Goal: Check status: Check status

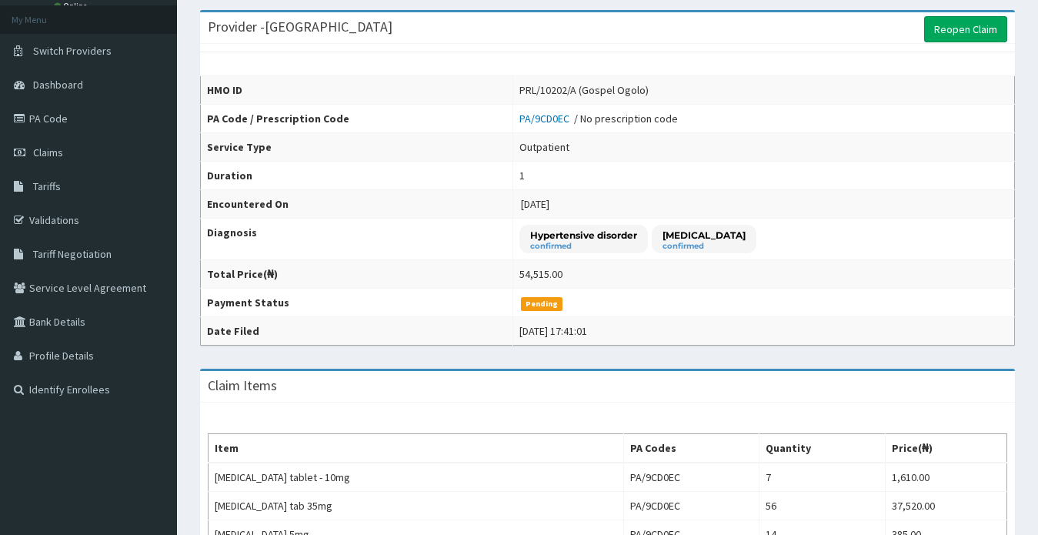
scroll to position [385, 0]
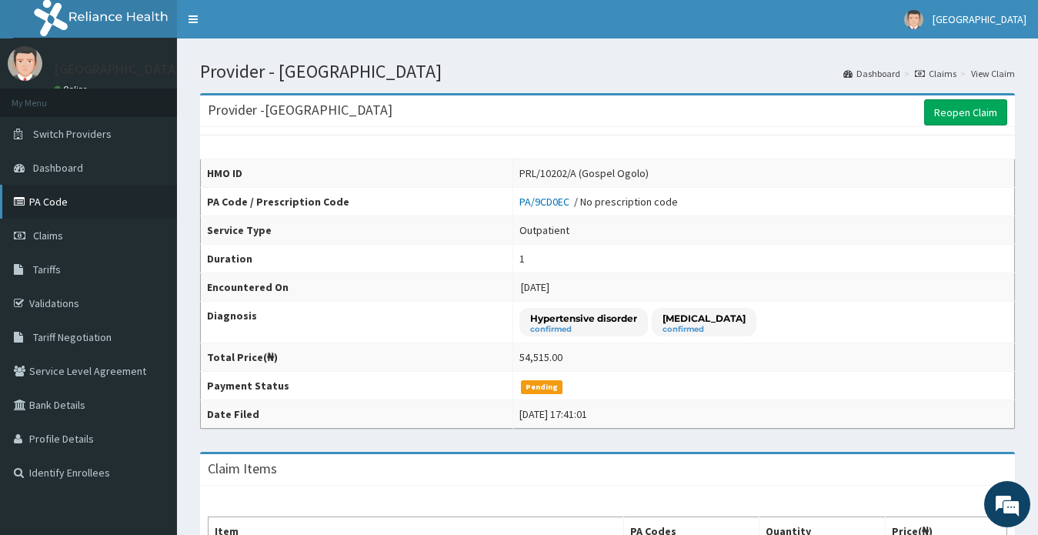
click at [47, 204] on link "PA Code" at bounding box center [88, 202] width 177 height 34
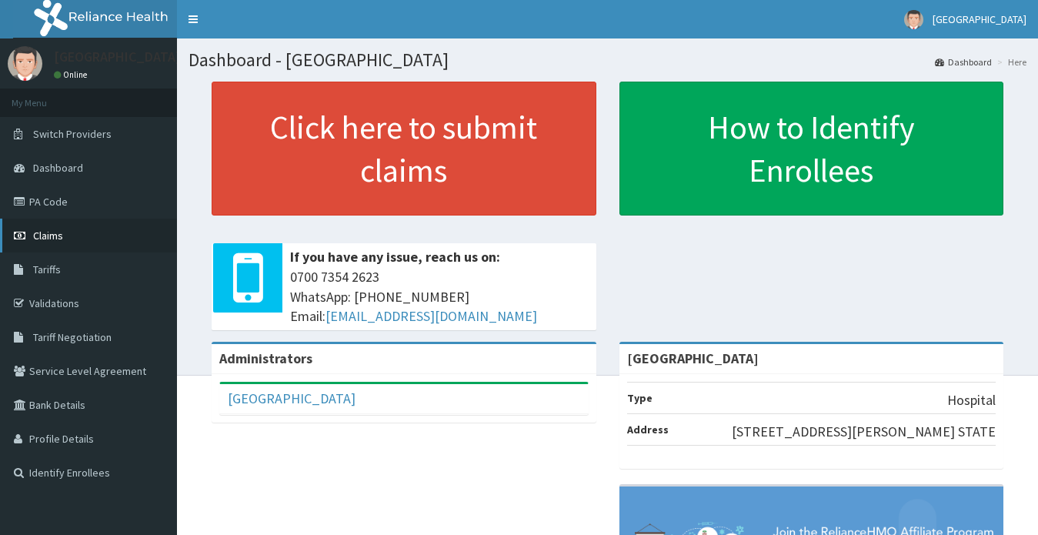
click at [44, 235] on span "Claims" at bounding box center [48, 236] width 30 height 14
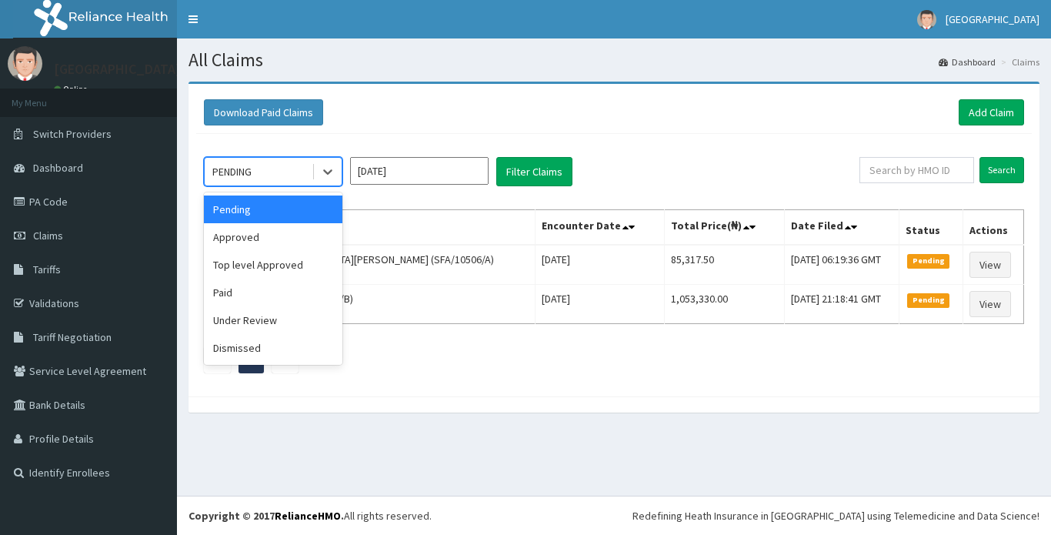
click at [279, 172] on div "PENDING" at bounding box center [258, 171] width 107 height 25
click at [378, 172] on input "Oct 2025" at bounding box center [419, 171] width 139 height 28
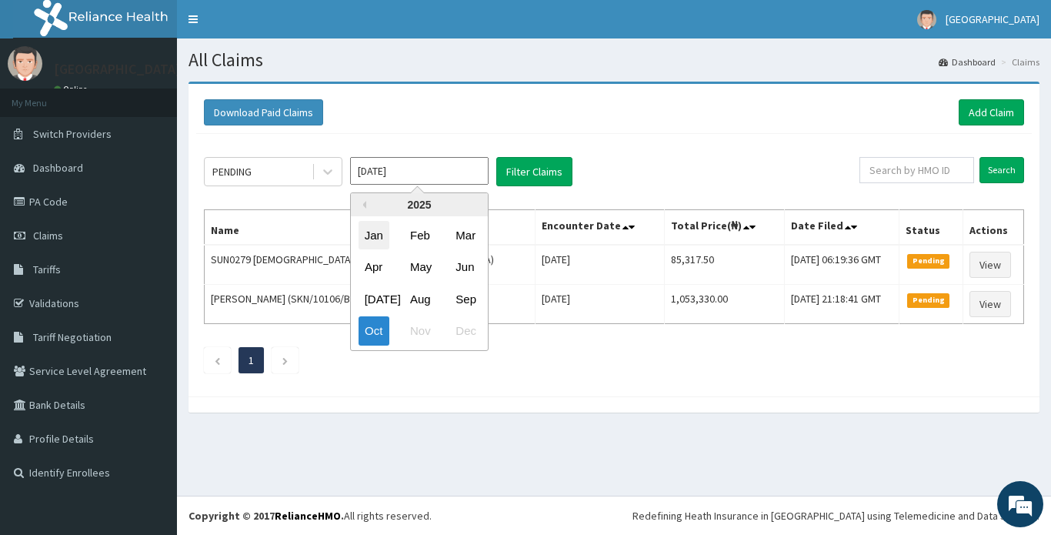
click at [373, 236] on div "Jan" at bounding box center [374, 235] width 31 height 28
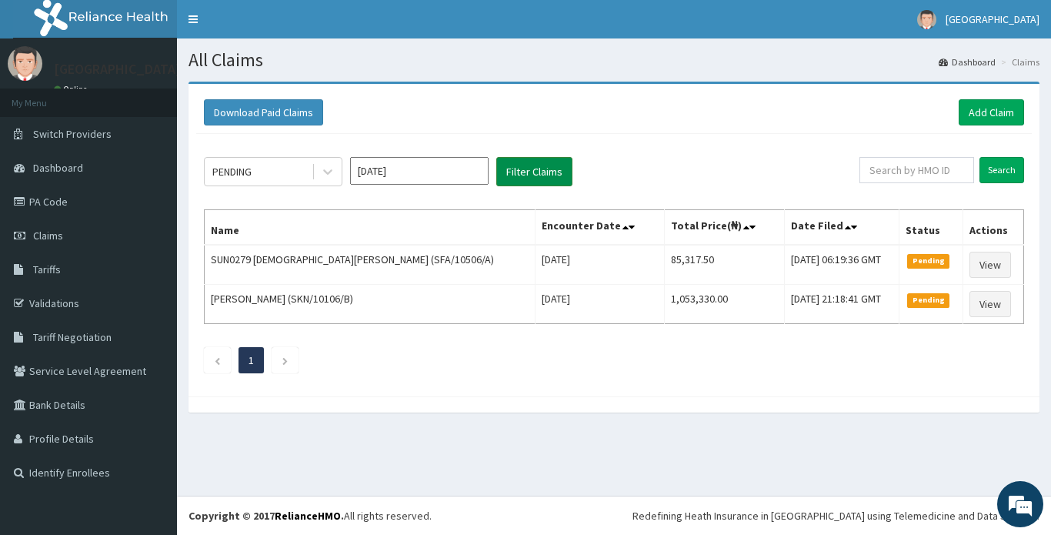
click at [525, 177] on button "Filter Claims" at bounding box center [534, 171] width 76 height 29
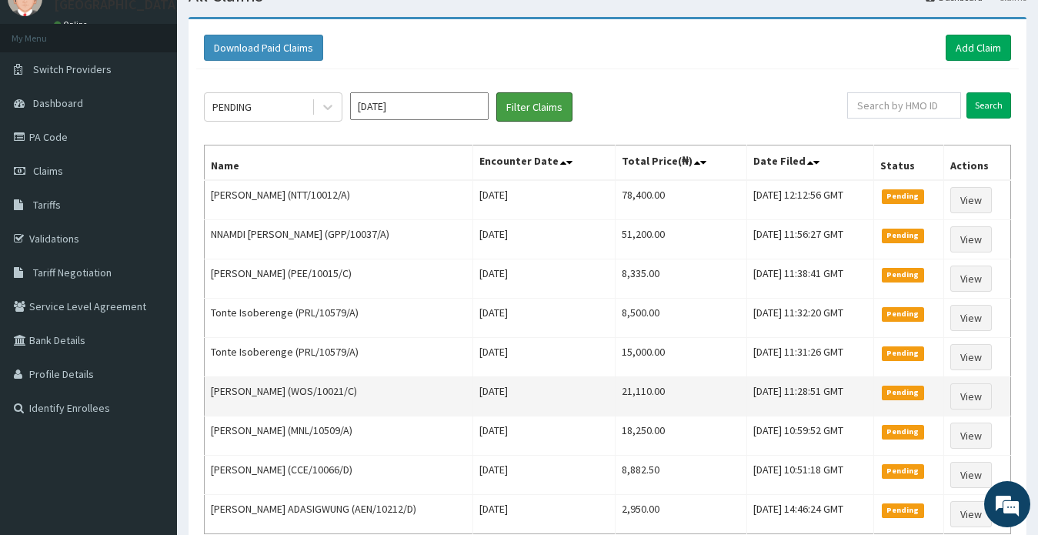
scroll to position [142, 0]
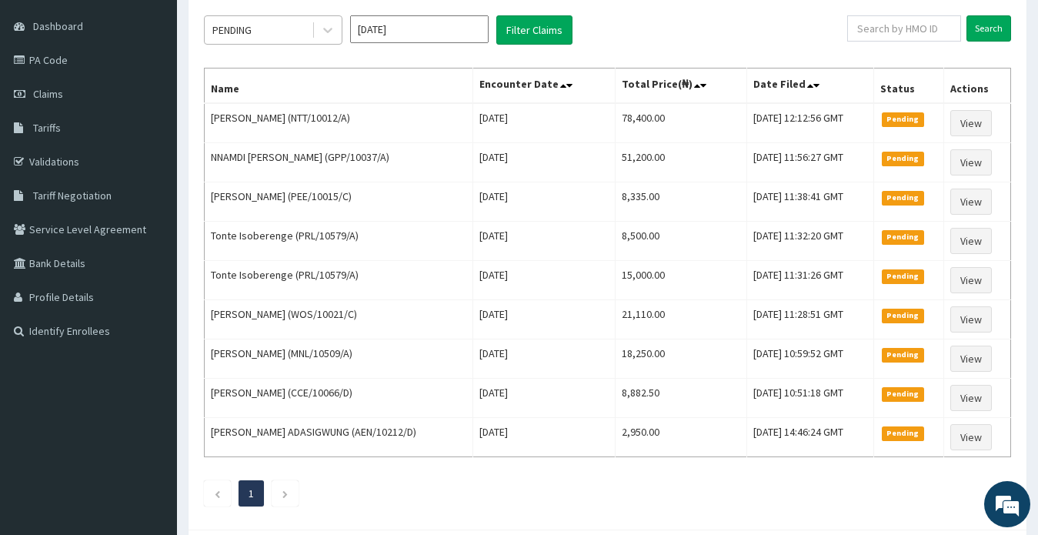
click at [239, 35] on div "PENDING" at bounding box center [231, 29] width 39 height 15
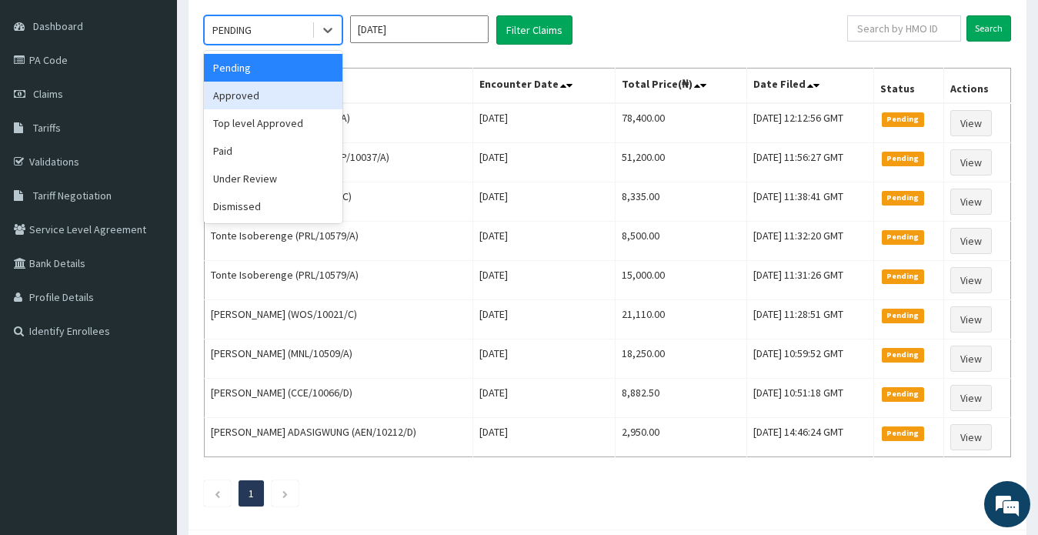
scroll to position [0, 0]
click at [234, 94] on div "Approved" at bounding box center [273, 96] width 139 height 28
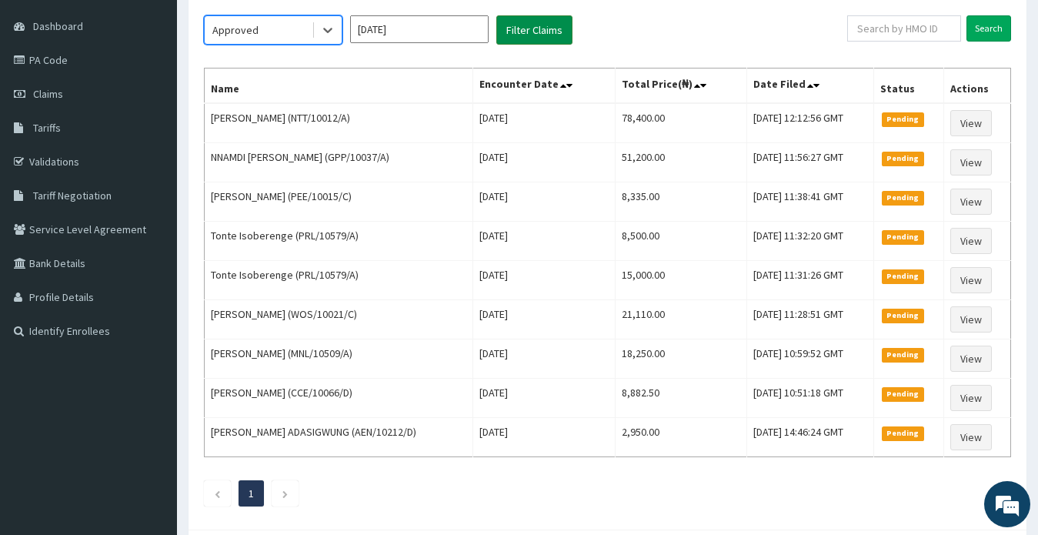
click at [526, 30] on button "Filter Claims" at bounding box center [534, 29] width 76 height 29
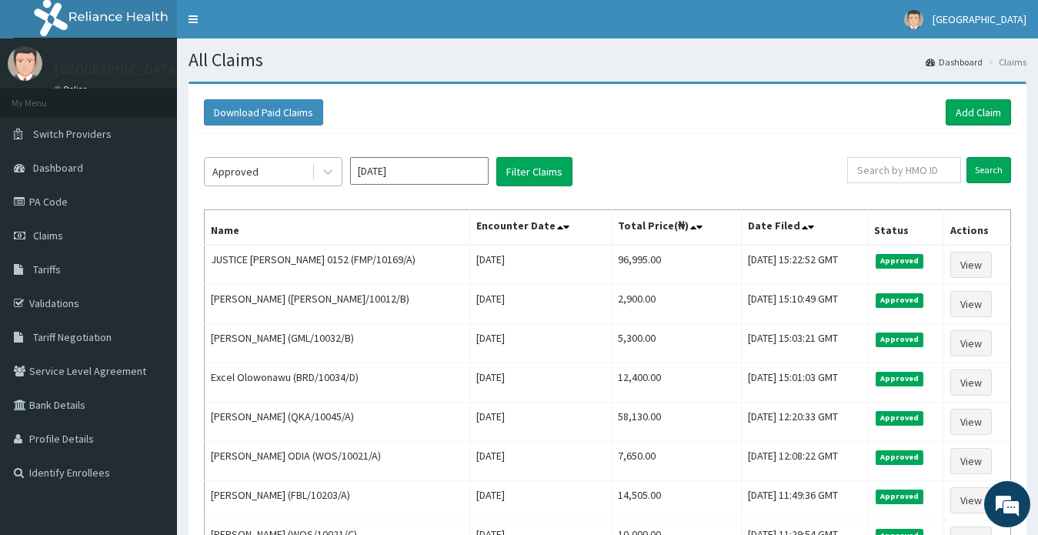
click at [241, 169] on div "Approved" at bounding box center [235, 171] width 46 height 15
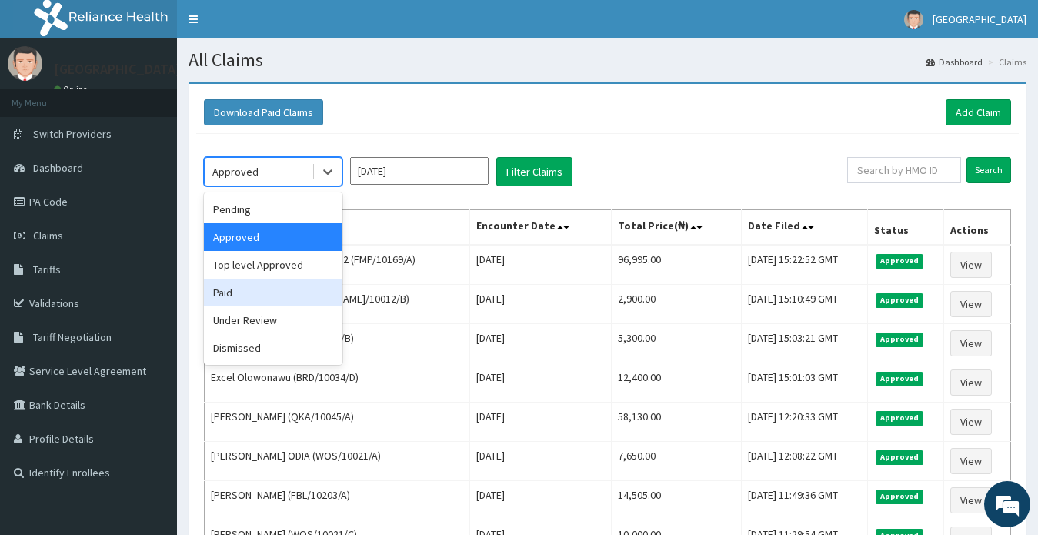
click at [238, 294] on div "Paid" at bounding box center [273, 293] width 139 height 28
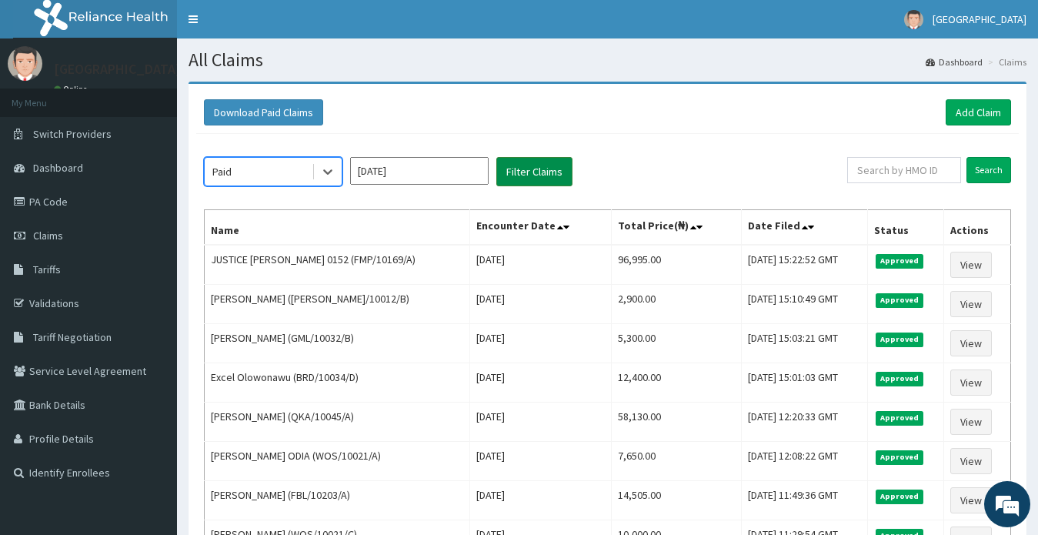
click at [523, 179] on button "Filter Claims" at bounding box center [534, 171] width 76 height 29
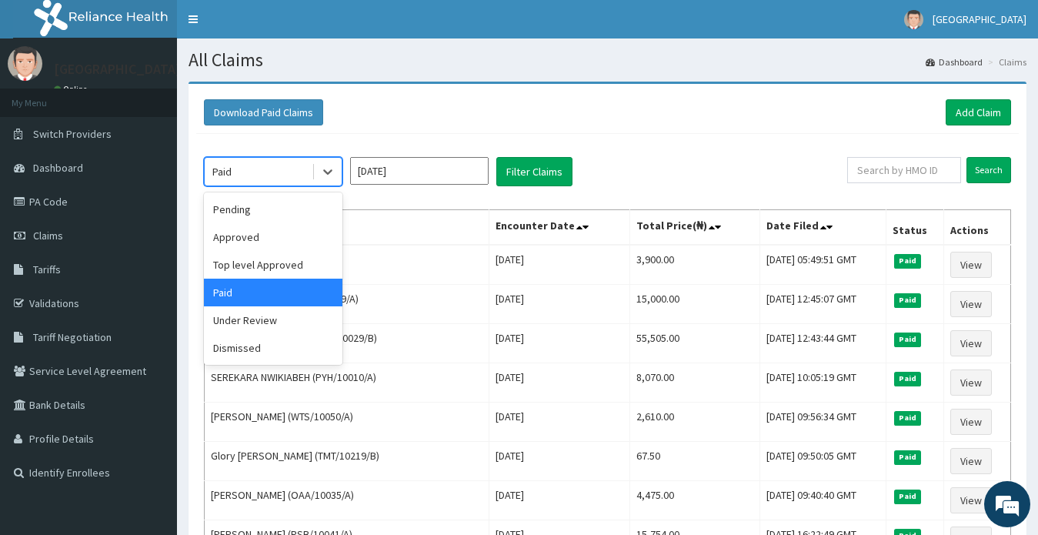
click at [268, 162] on div "Paid" at bounding box center [258, 171] width 107 height 25
click at [249, 343] on div "Dismissed" at bounding box center [273, 348] width 139 height 28
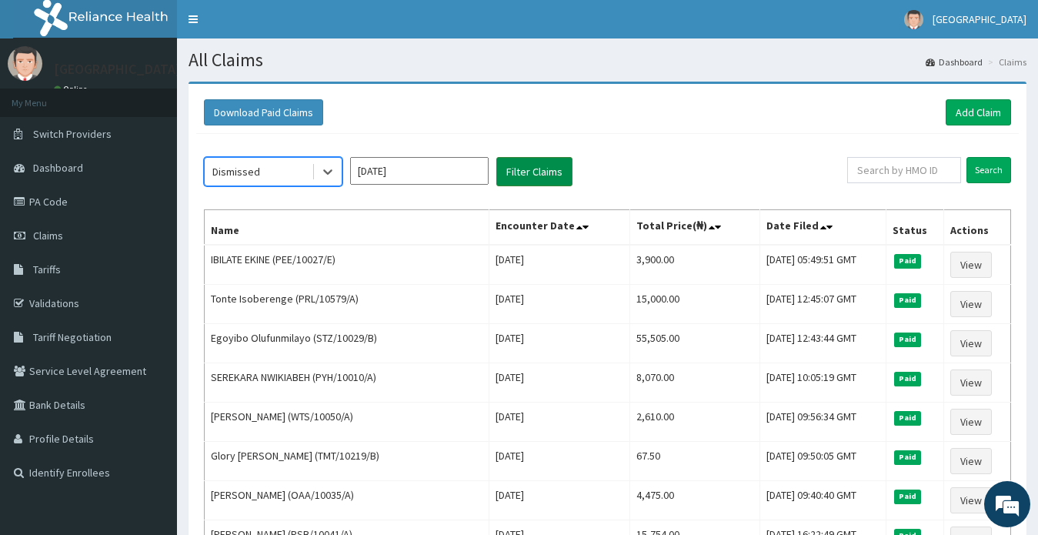
click at [531, 177] on button "Filter Claims" at bounding box center [534, 171] width 76 height 29
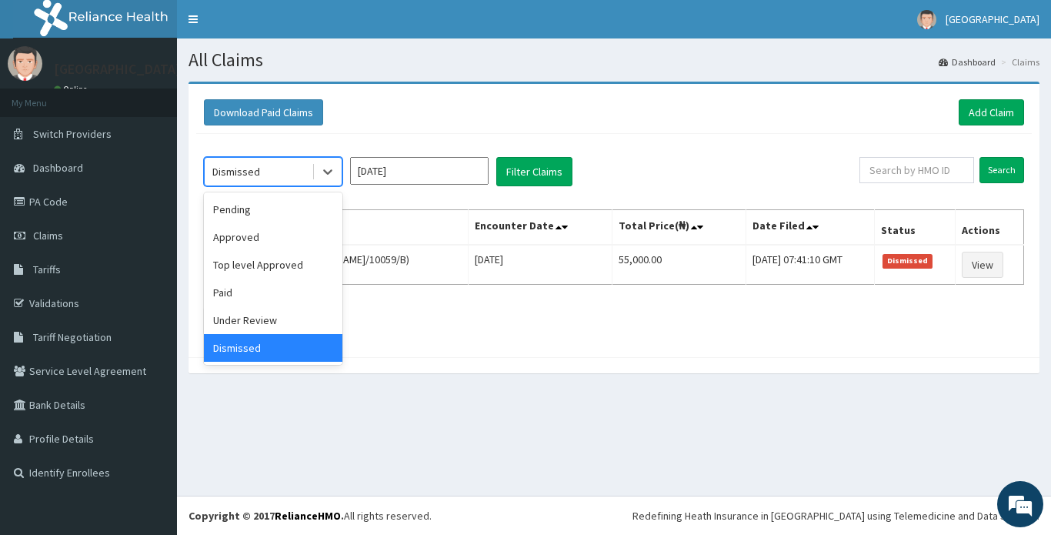
click at [261, 169] on div "Dismissed" at bounding box center [258, 171] width 107 height 25
click at [236, 321] on div "Under Review" at bounding box center [273, 320] width 139 height 28
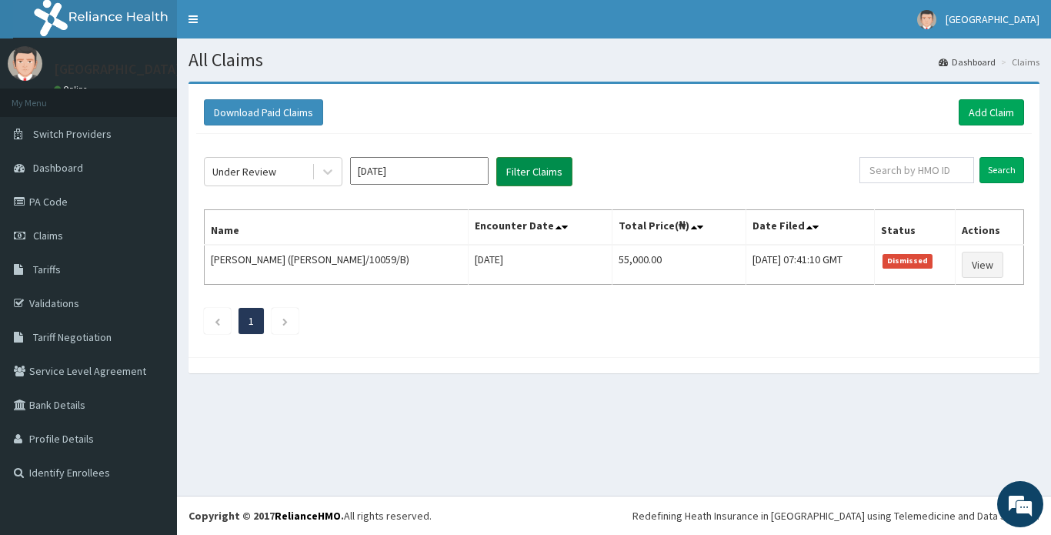
click at [536, 178] on button "Filter Claims" at bounding box center [534, 171] width 76 height 29
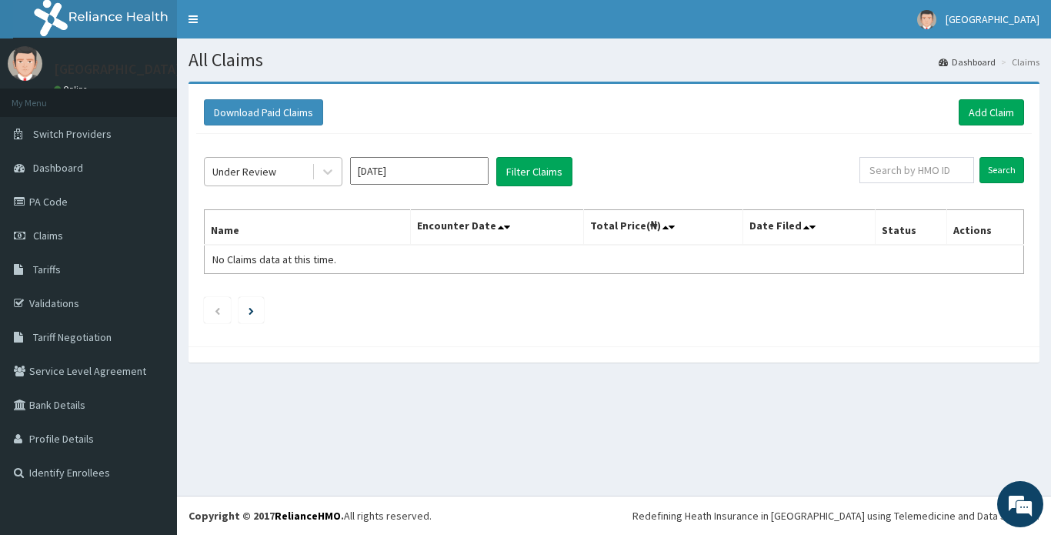
click at [263, 165] on div "Under Review" at bounding box center [244, 171] width 64 height 15
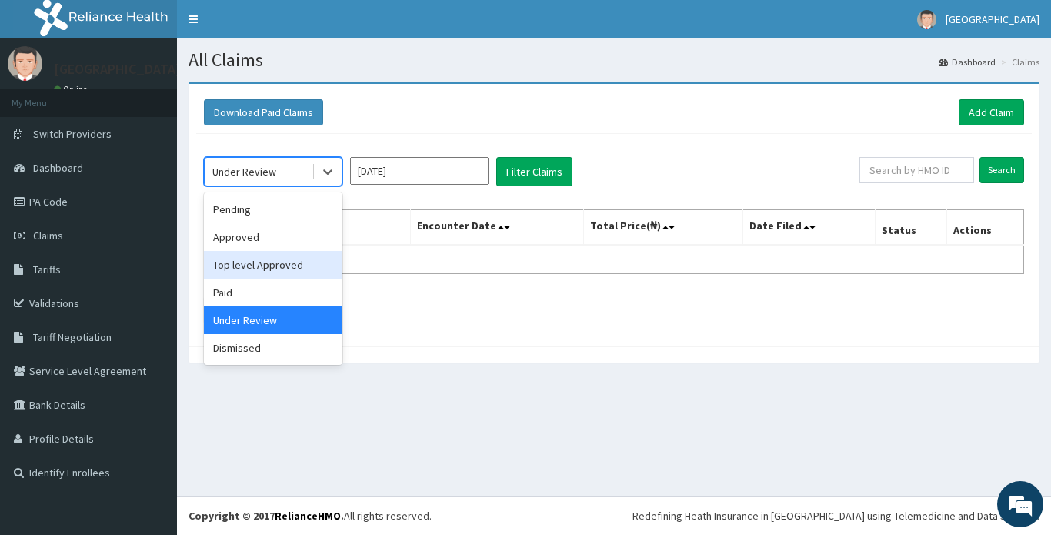
click at [266, 266] on div "Top level Approved" at bounding box center [273, 265] width 139 height 28
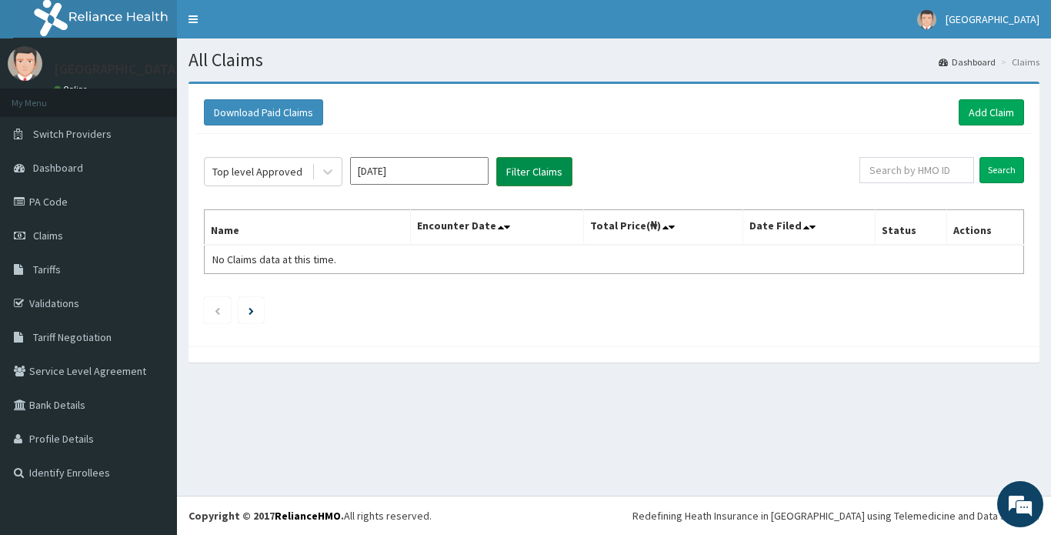
click at [543, 175] on button "Filter Claims" at bounding box center [534, 171] width 76 height 29
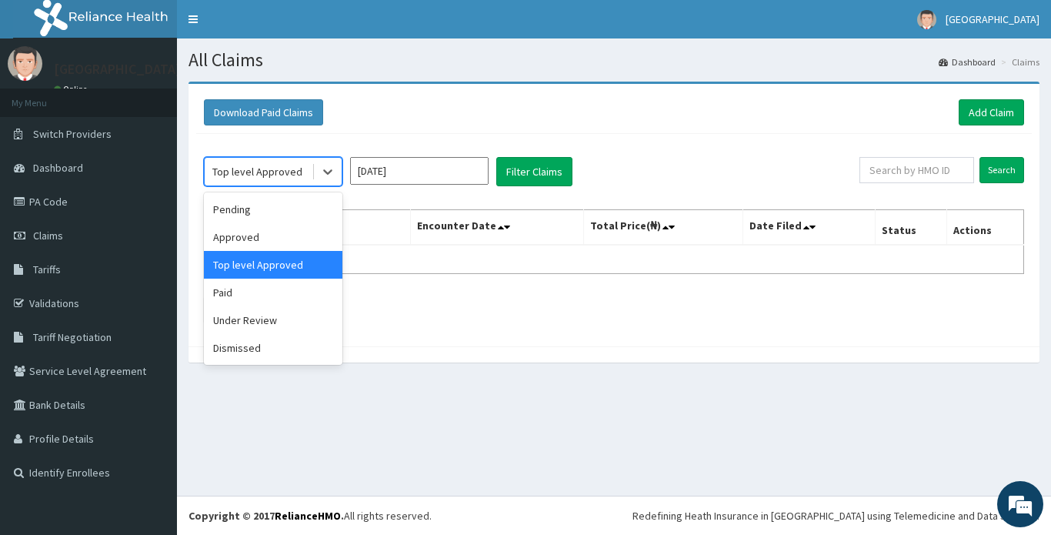
drag, startPoint x: 270, startPoint y: 171, endPoint x: 264, endPoint y: 179, distance: 9.9
click at [269, 171] on div "Top level Approved" at bounding box center [257, 171] width 90 height 15
click at [390, 168] on input "Jan 2025" at bounding box center [419, 171] width 139 height 28
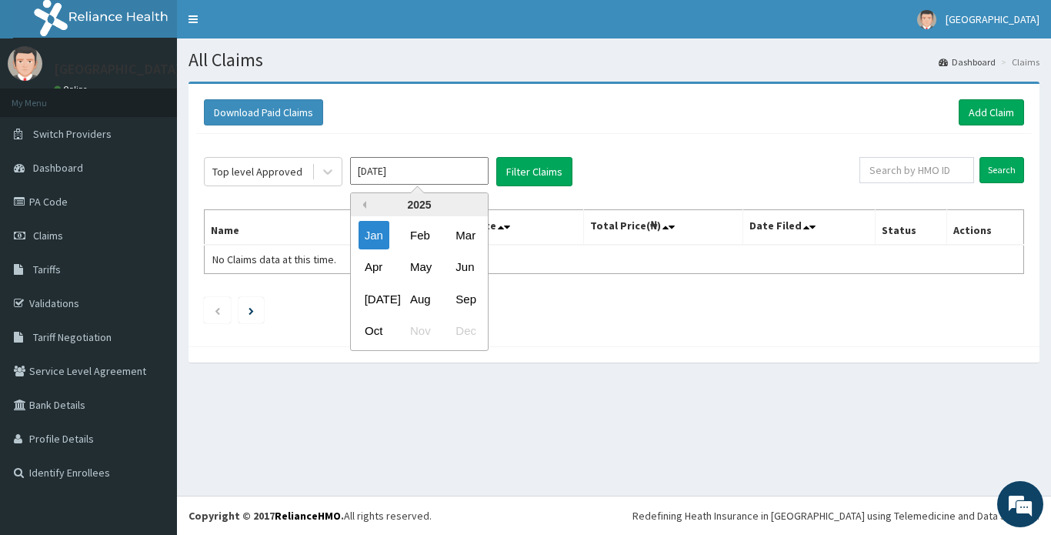
click at [363, 205] on button "Previous Year" at bounding box center [363, 205] width 8 height 8
drag, startPoint x: 421, startPoint y: 331, endPoint x: 427, endPoint y: 321, distance: 11.7
click at [420, 331] on div "Nov" at bounding box center [419, 331] width 31 height 28
type input "Nov 2024"
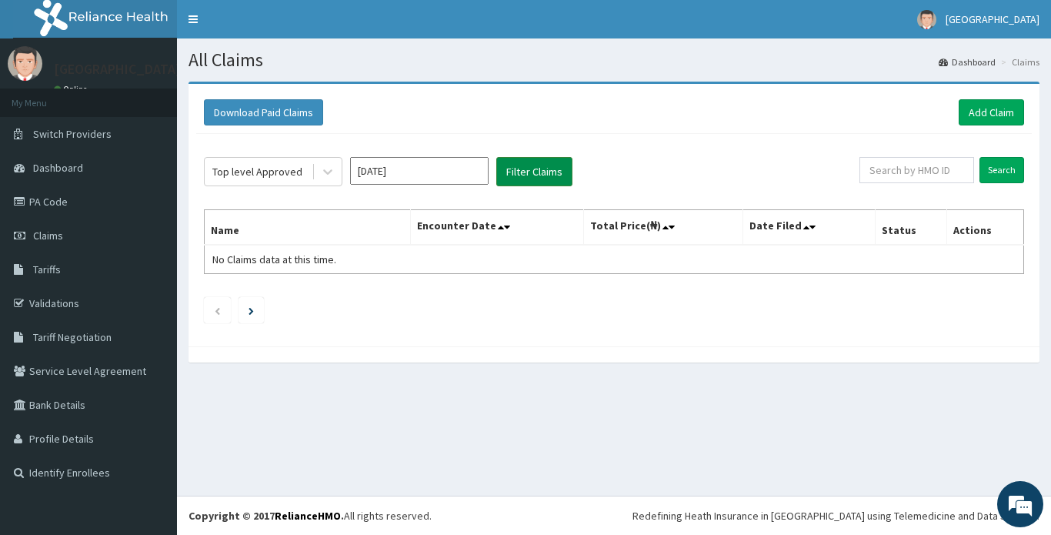
click at [527, 173] on button "Filter Claims" at bounding box center [534, 171] width 76 height 29
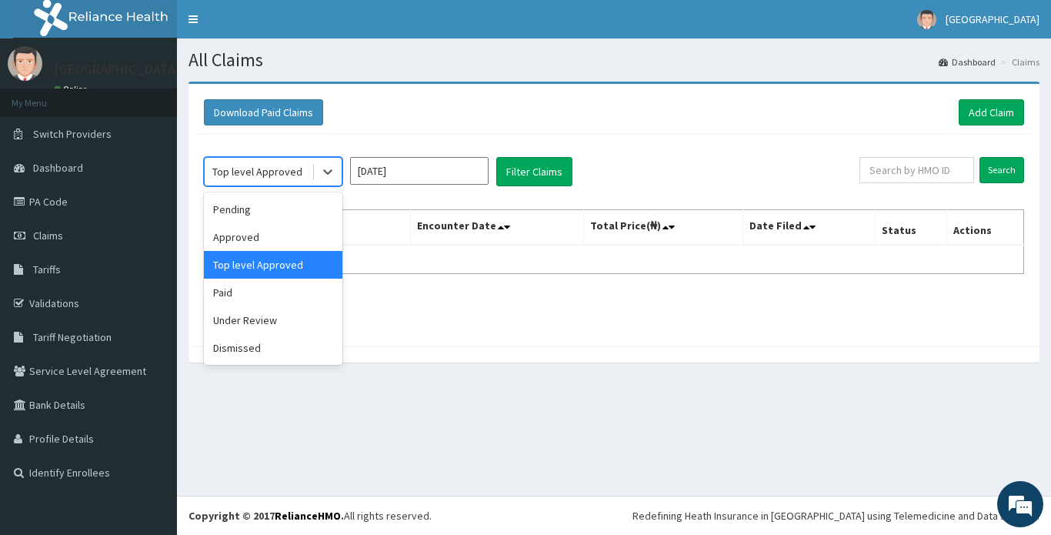
click at [271, 169] on div "Top level Approved" at bounding box center [257, 171] width 90 height 15
drag, startPoint x: 256, startPoint y: 232, endPoint x: 264, endPoint y: 233, distance: 7.7
click at [256, 233] on div "Approved" at bounding box center [273, 237] width 139 height 28
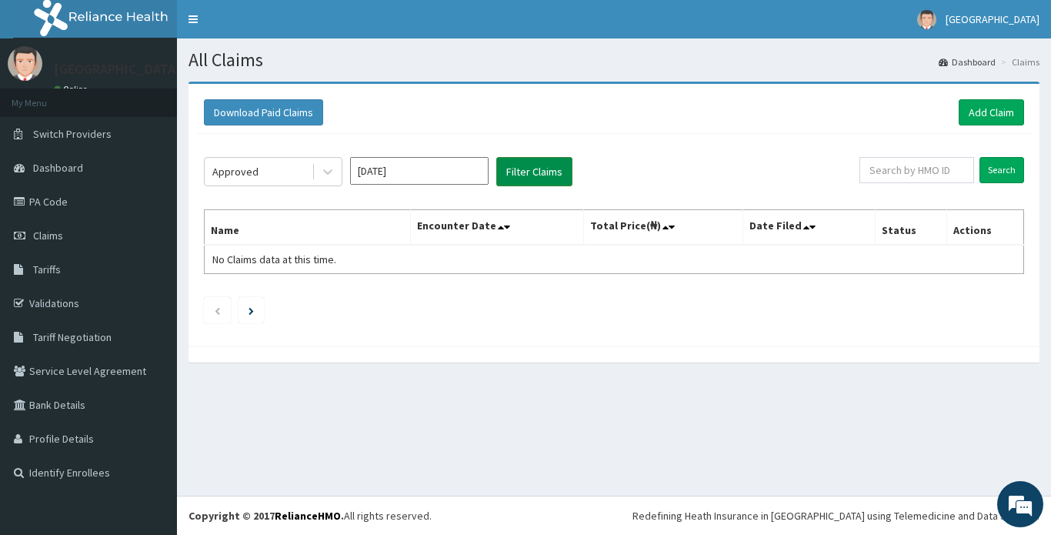
click at [530, 176] on button "Filter Claims" at bounding box center [534, 171] width 76 height 29
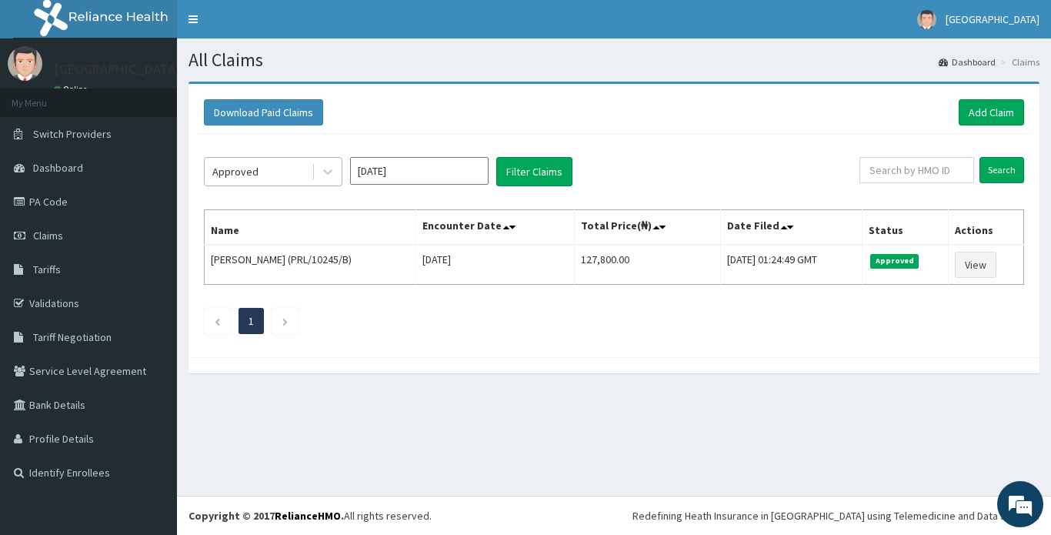
click at [263, 172] on div "Approved" at bounding box center [258, 171] width 107 height 25
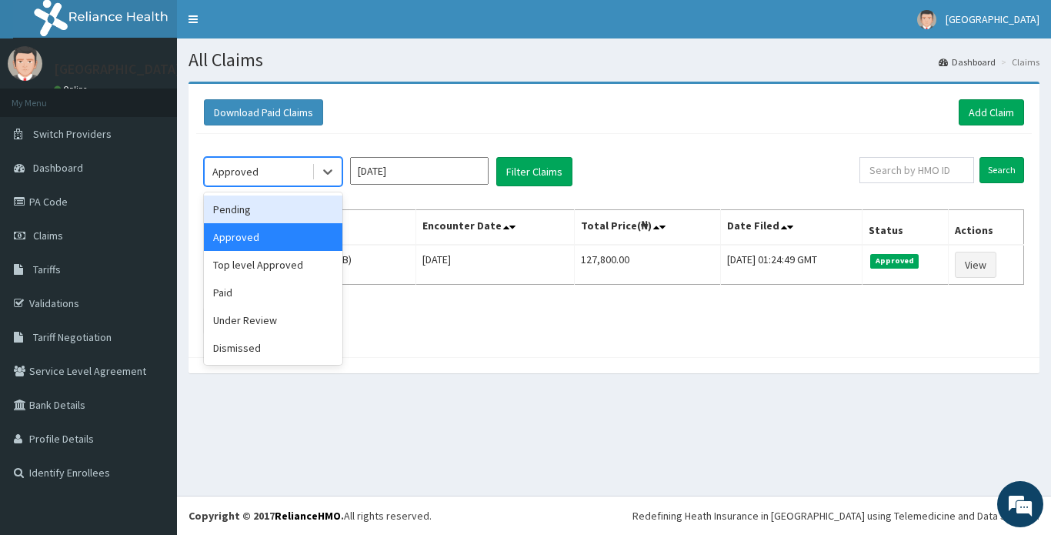
click at [233, 212] on div "Pending" at bounding box center [273, 209] width 139 height 28
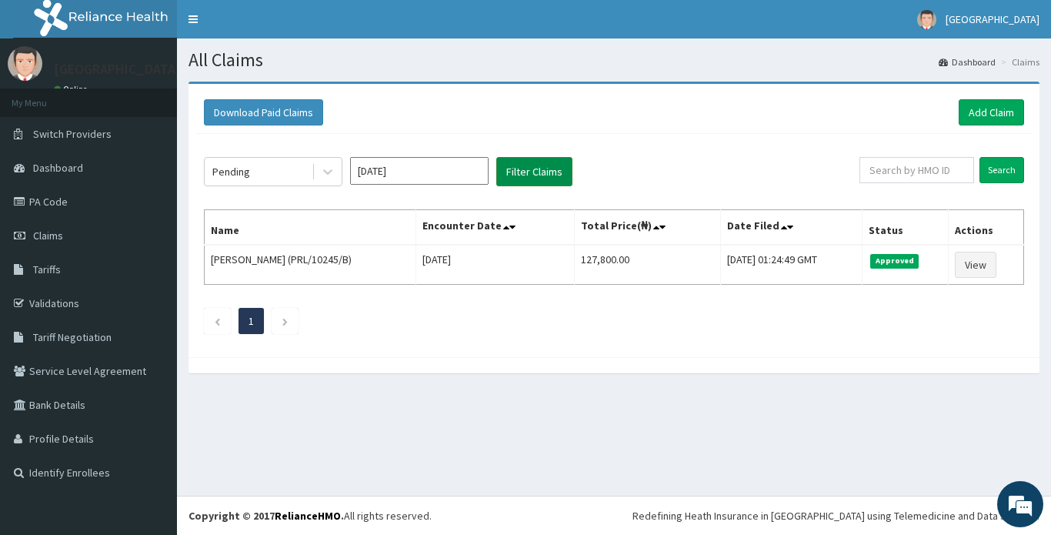
click at [526, 172] on button "Filter Claims" at bounding box center [534, 171] width 76 height 29
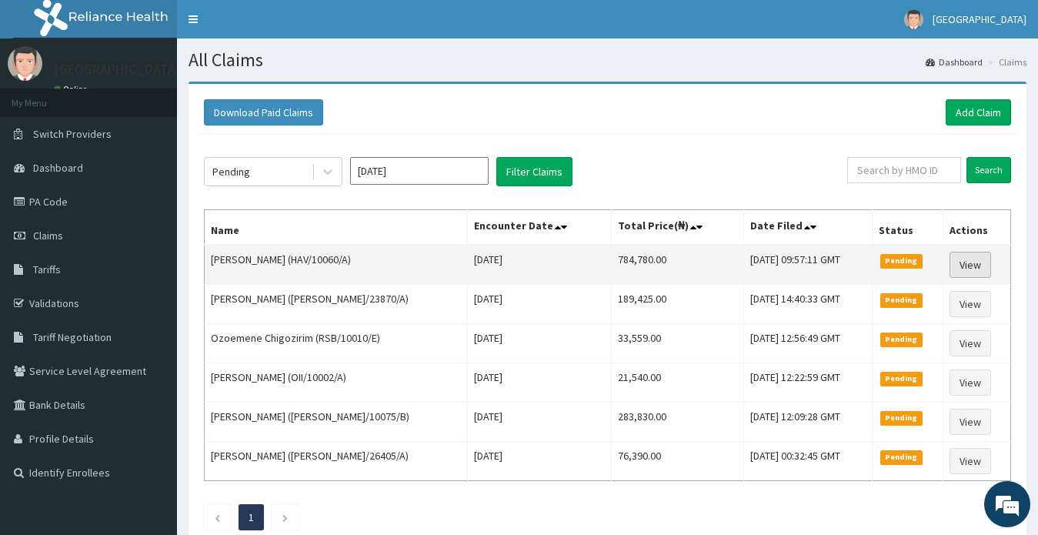
click at [965, 264] on link "View" at bounding box center [971, 265] width 42 height 26
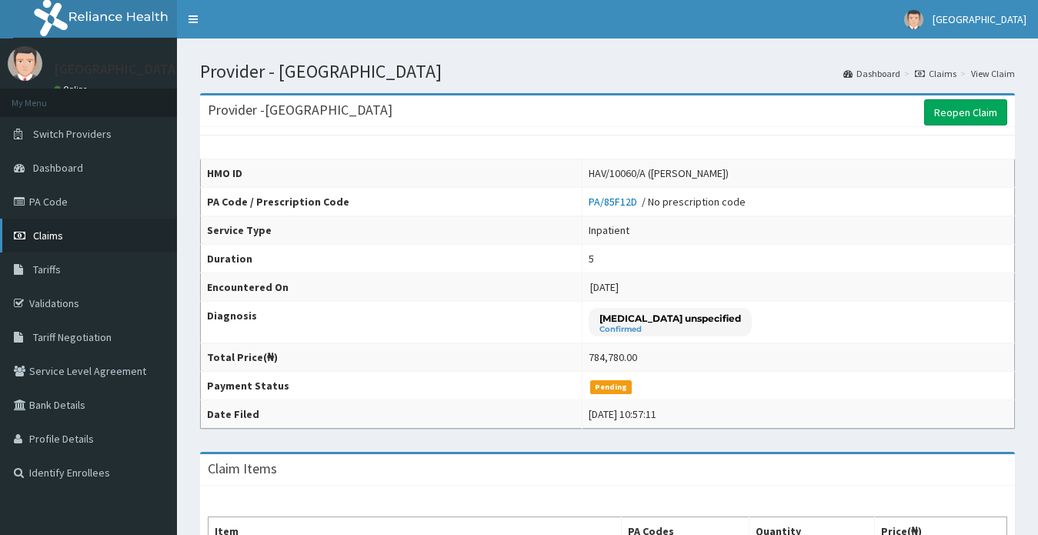
click at [49, 236] on span "Claims" at bounding box center [48, 236] width 30 height 14
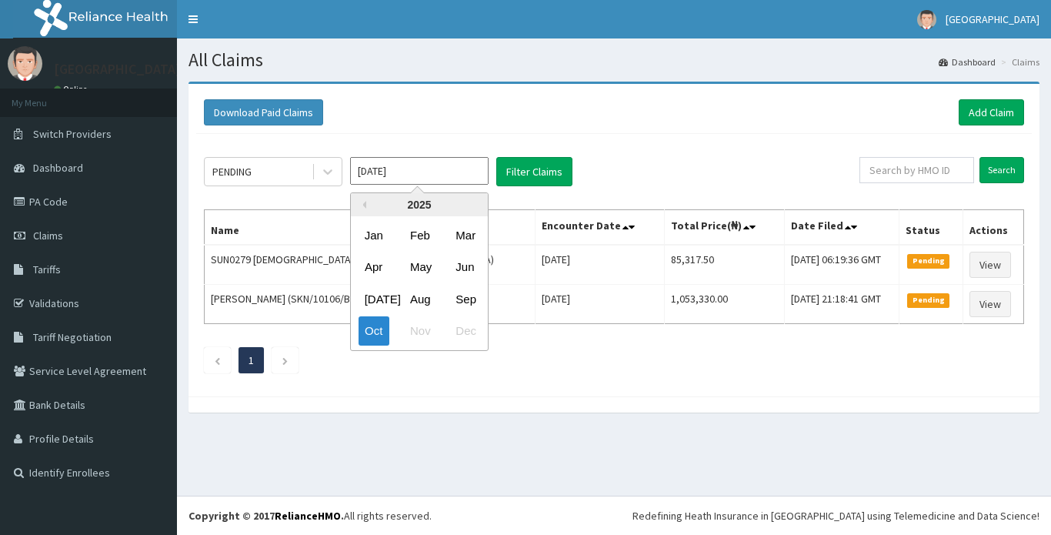
click at [406, 172] on input "Oct 2025" at bounding box center [419, 171] width 139 height 28
click at [376, 237] on div "Jan" at bounding box center [374, 235] width 31 height 28
type input "Jan 2025"
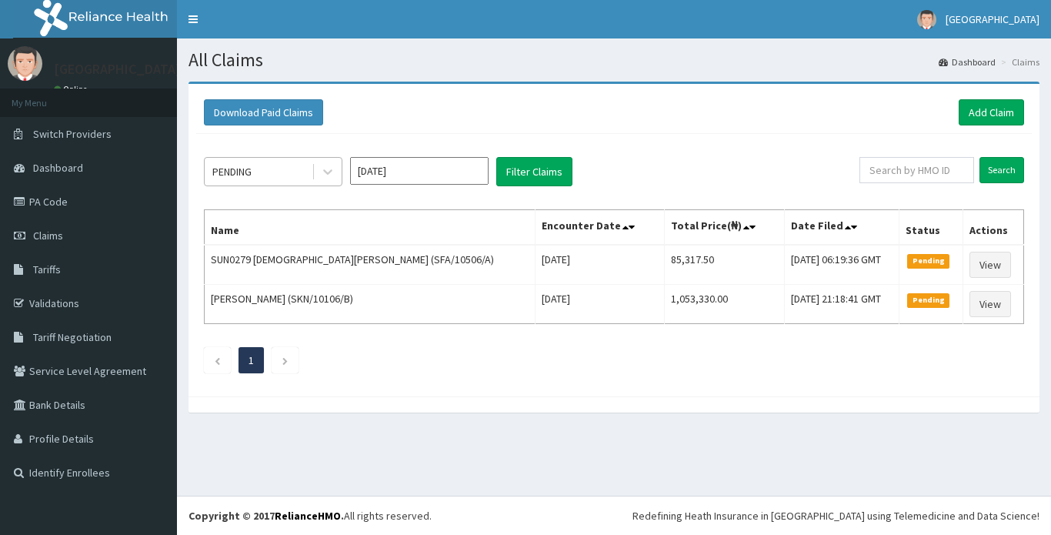
click at [246, 174] on div "PENDING" at bounding box center [231, 171] width 39 height 15
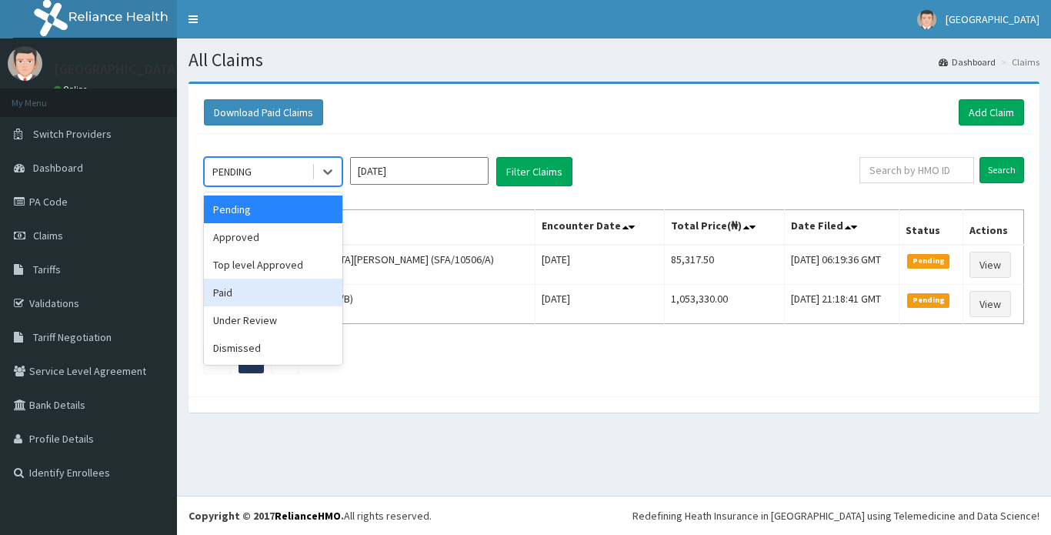
click at [239, 289] on div "Paid" at bounding box center [273, 293] width 139 height 28
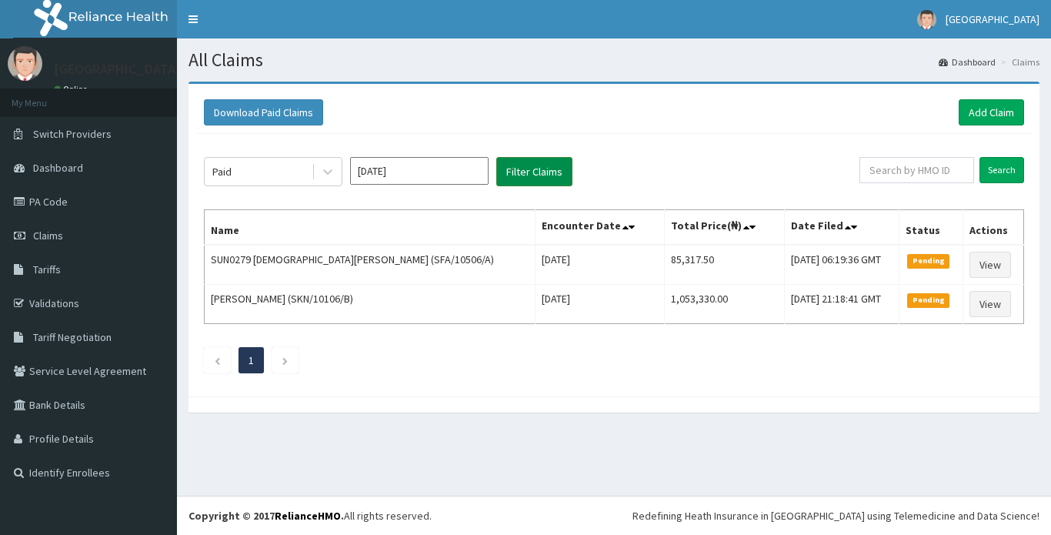
click at [524, 174] on button "Filter Claims" at bounding box center [534, 171] width 76 height 29
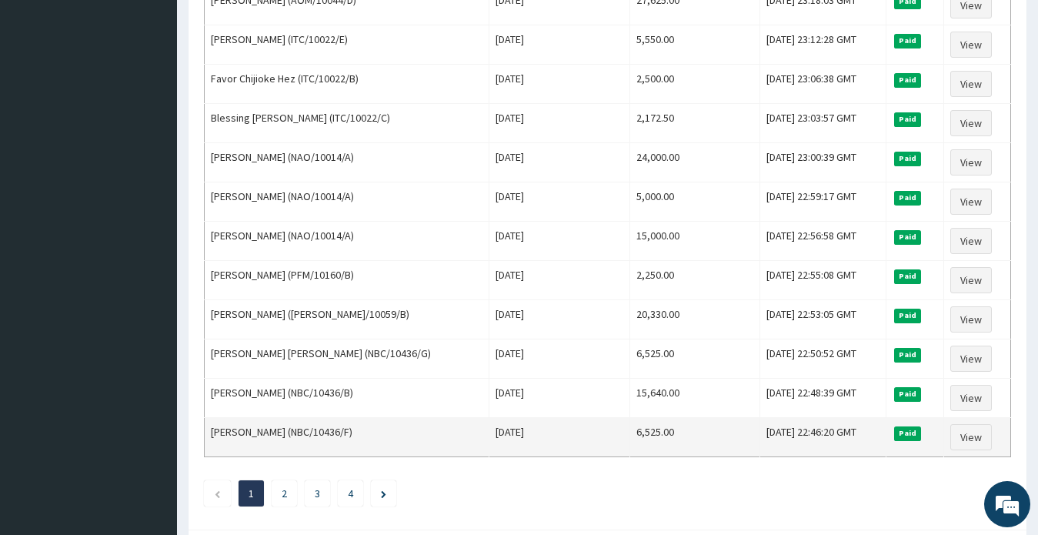
scroll to position [1828, 0]
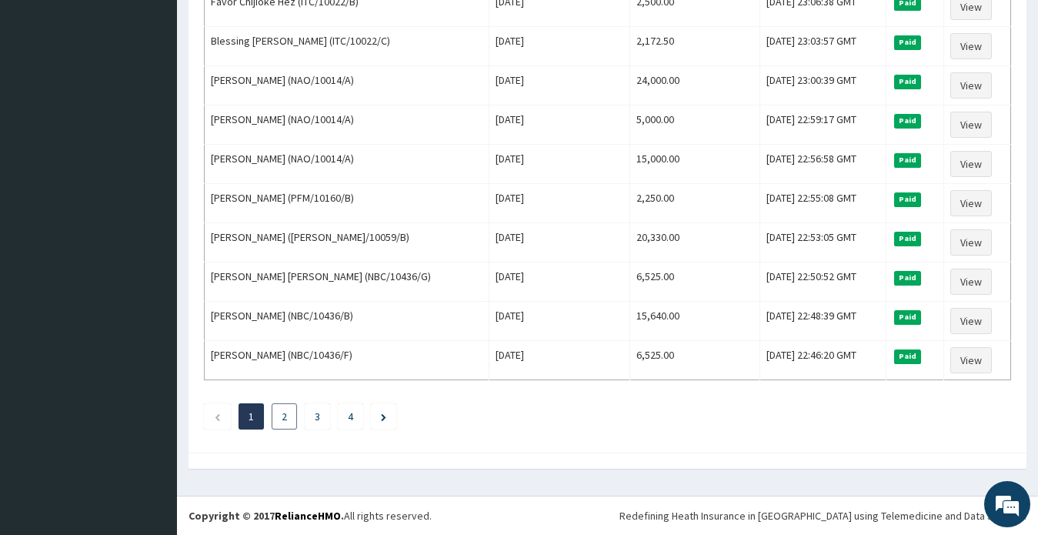
click at [282, 418] on link "2" at bounding box center [284, 416] width 5 height 14
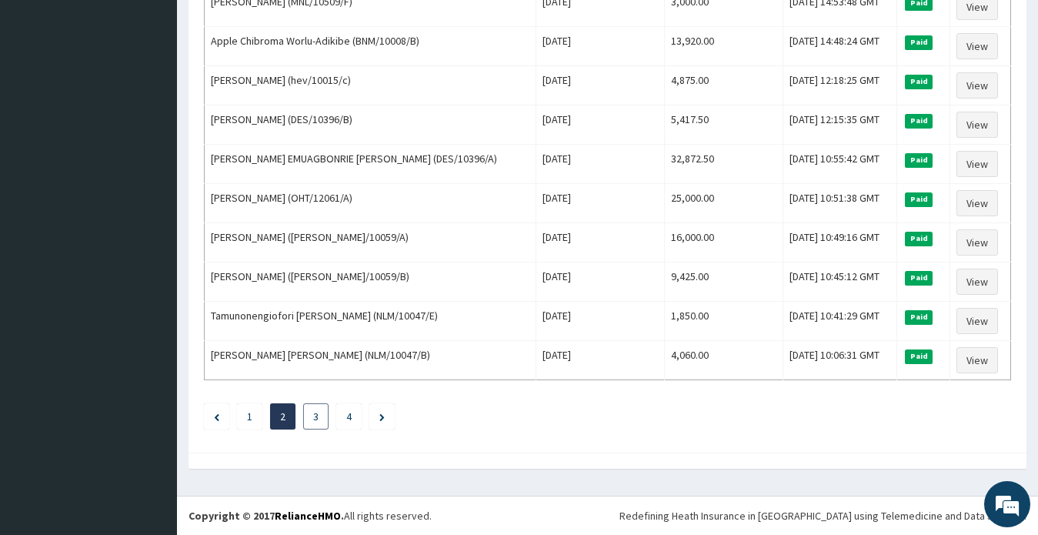
click at [315, 417] on link "3" at bounding box center [315, 416] width 5 height 14
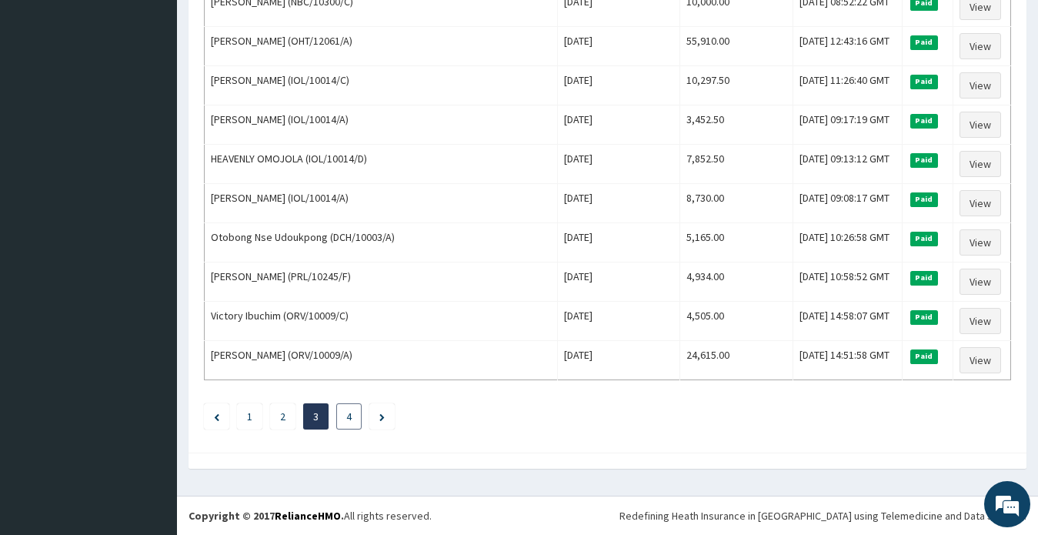
click at [349, 416] on link "4" at bounding box center [348, 416] width 5 height 14
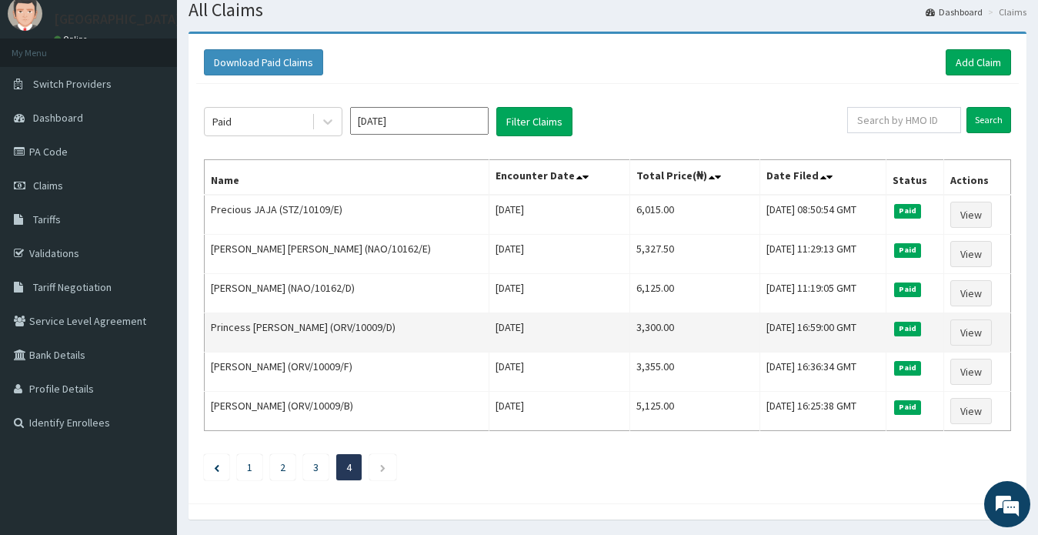
scroll to position [101, 0]
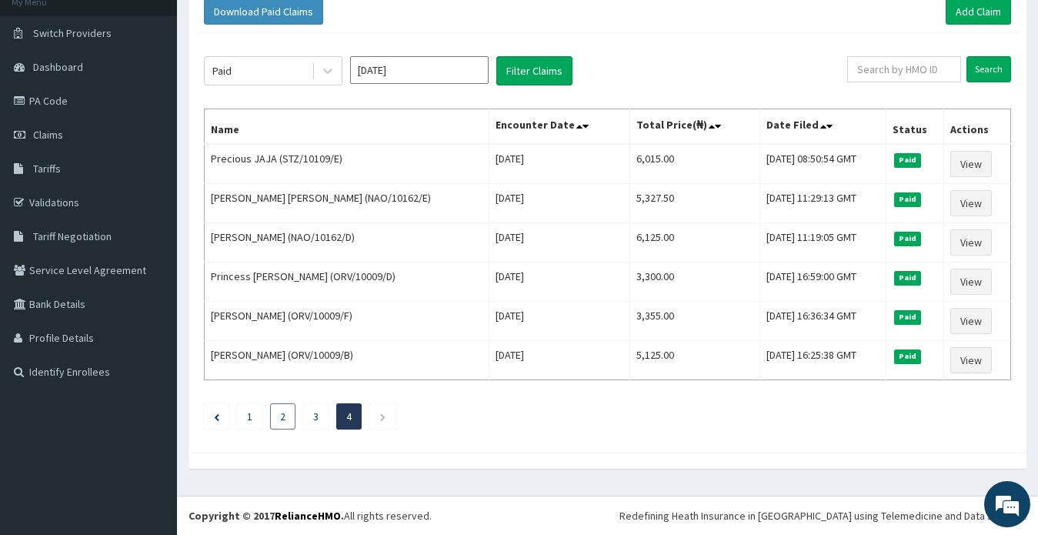
click at [282, 417] on link "2" at bounding box center [282, 416] width 5 height 14
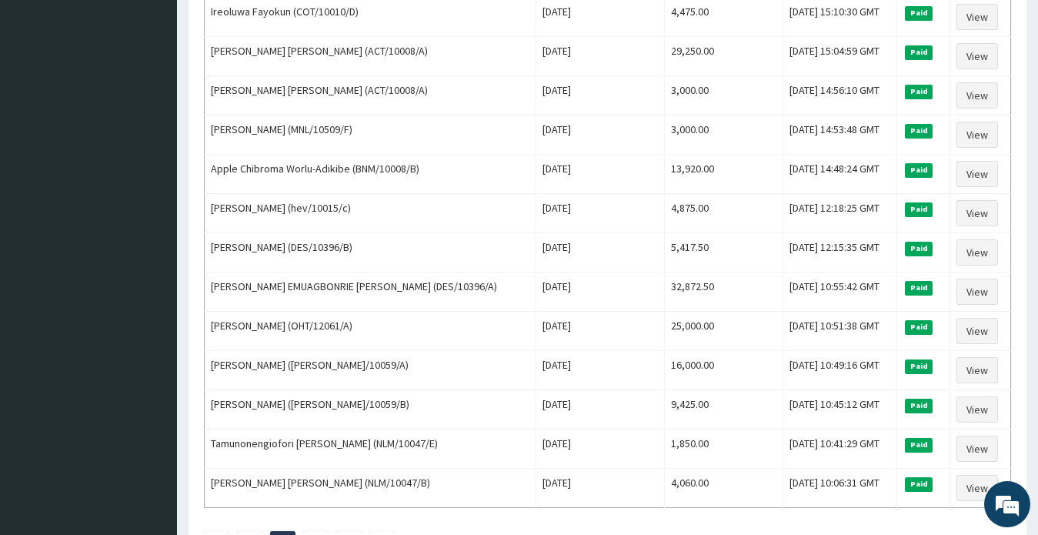
scroll to position [1828, 0]
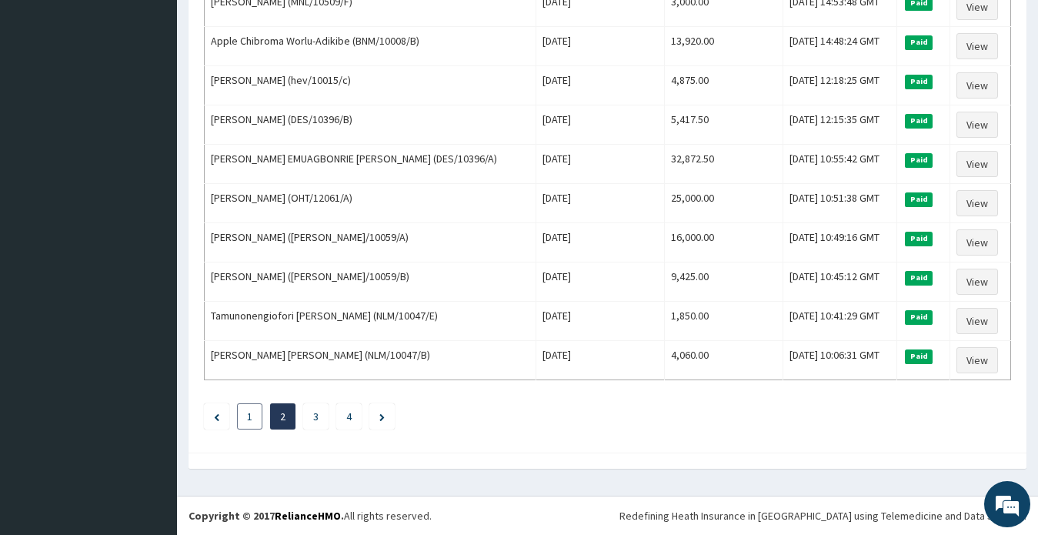
click at [249, 419] on link "1" at bounding box center [249, 416] width 5 height 14
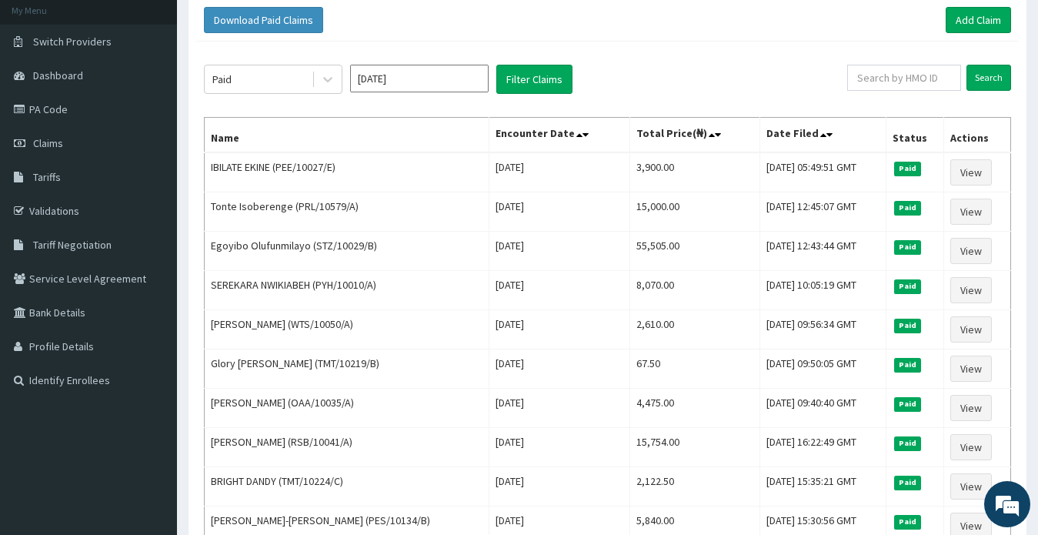
scroll to position [77, 0]
